Goal: Find contact information: Find contact information

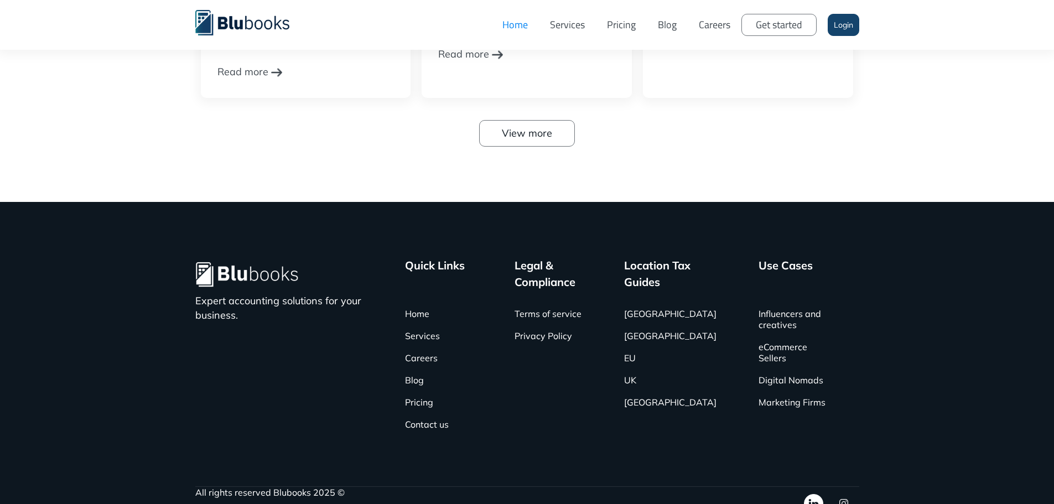
scroll to position [3602, 0]
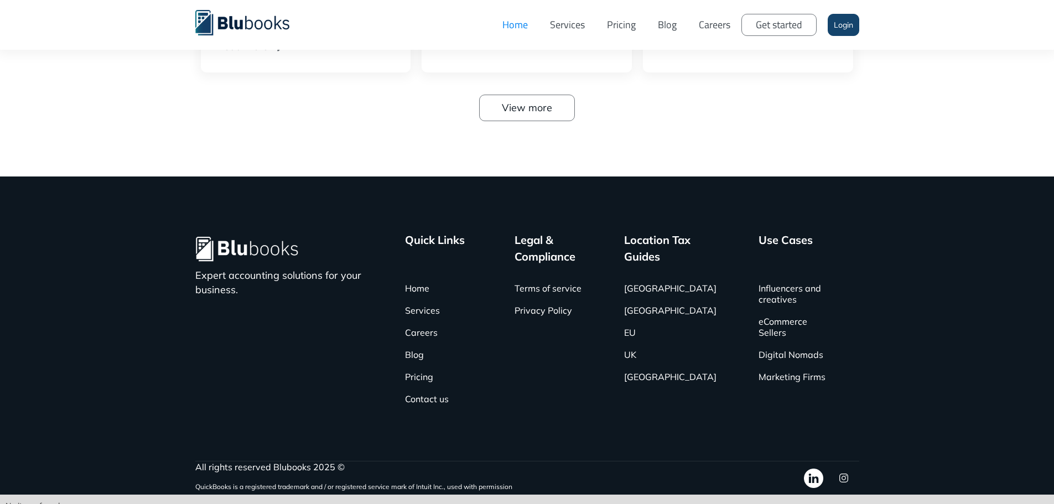
click at [573, 22] on link "Services" at bounding box center [567, 24] width 57 height 33
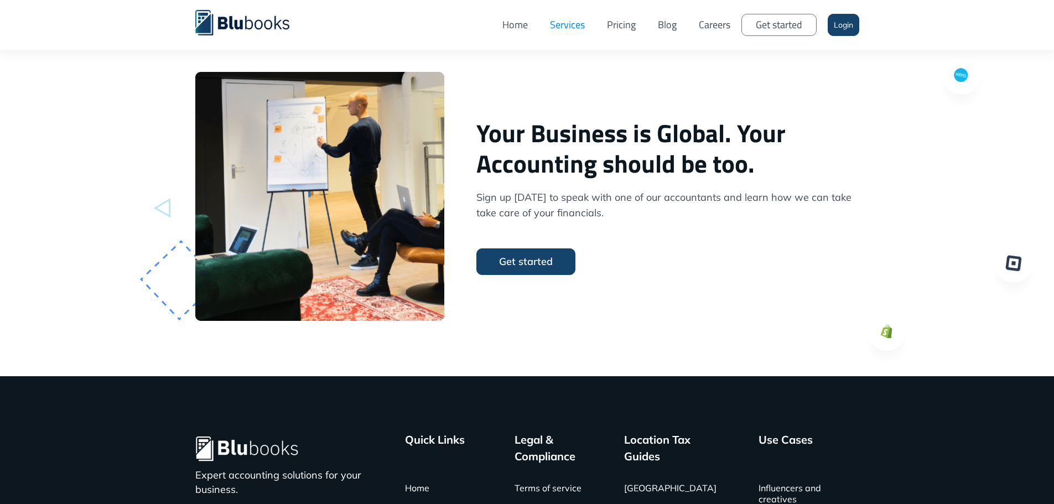
scroll to position [2954, 0]
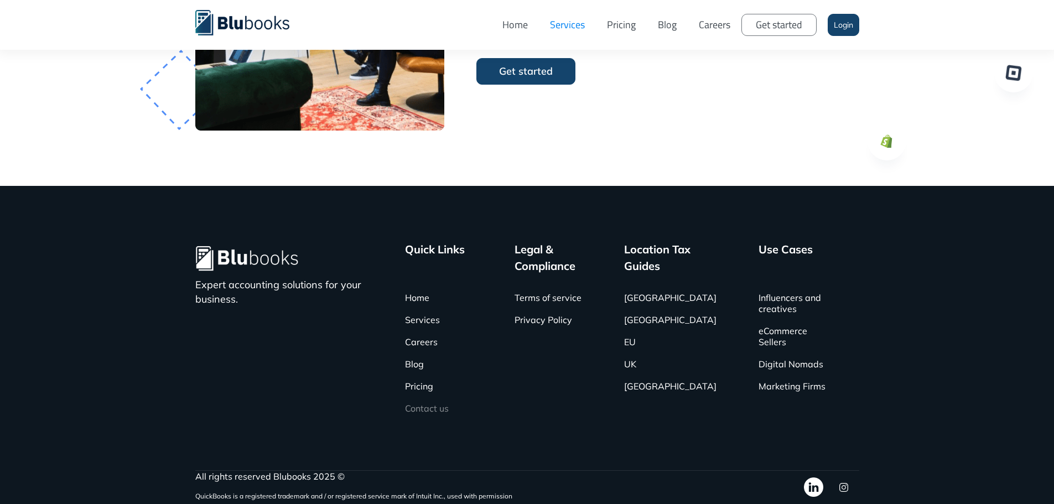
click at [437, 409] on link "Contact us" at bounding box center [427, 408] width 44 height 22
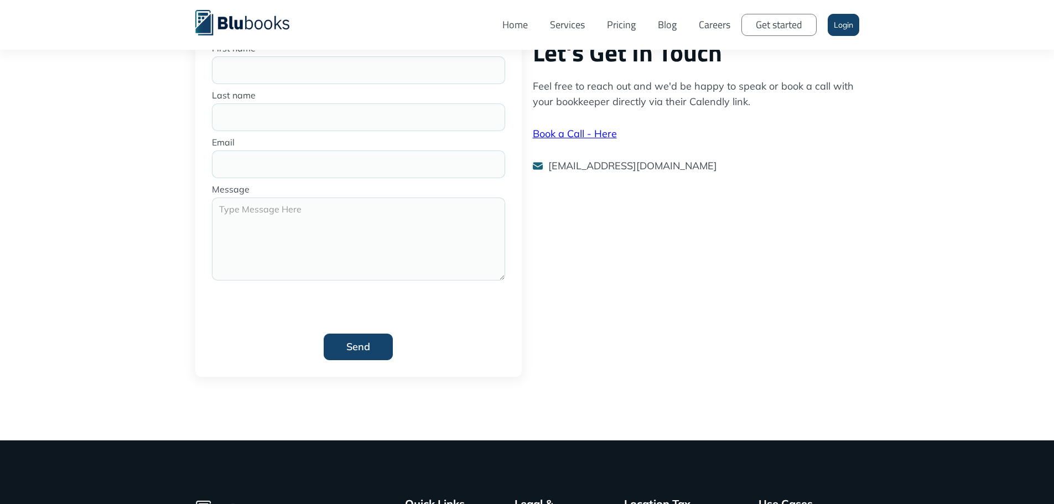
scroll to position [221, 0]
